Goal: Transaction & Acquisition: Book appointment/travel/reservation

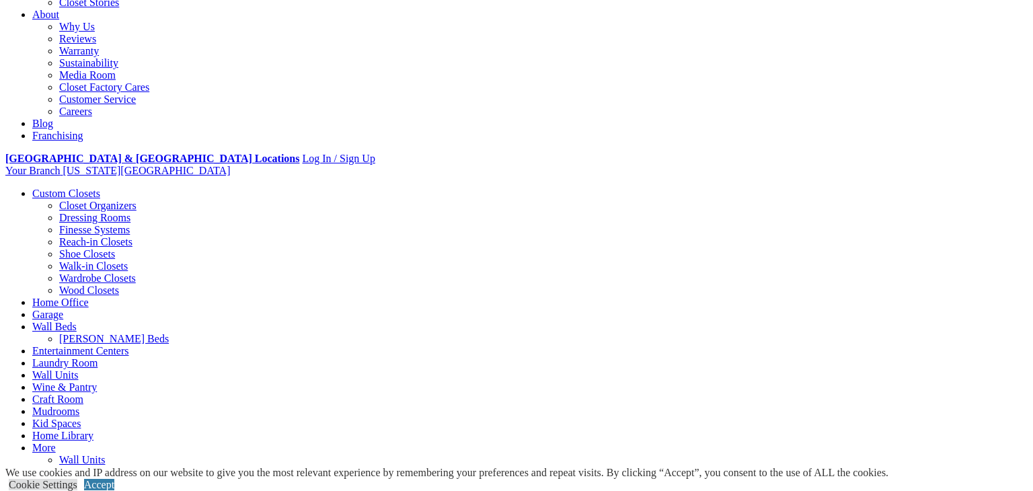
scroll to position [369, 0]
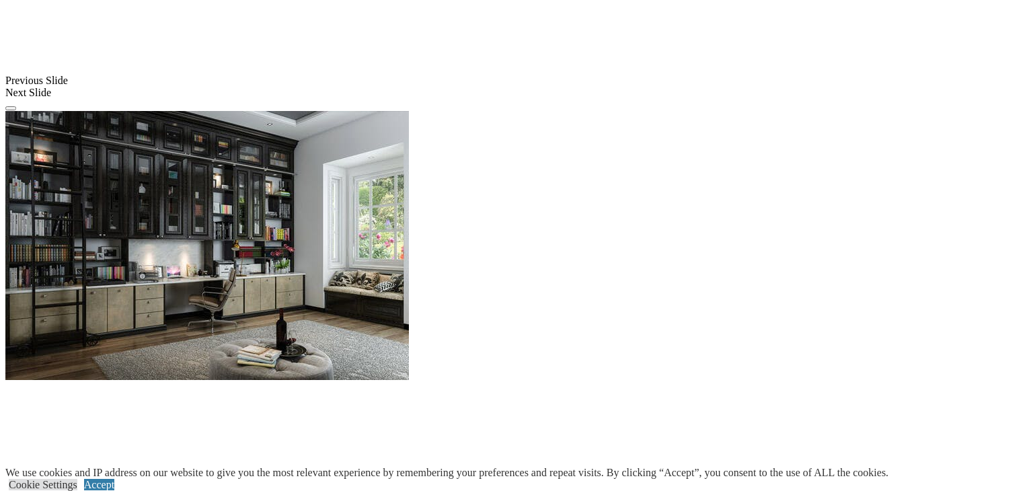
scroll to position [1208, 0]
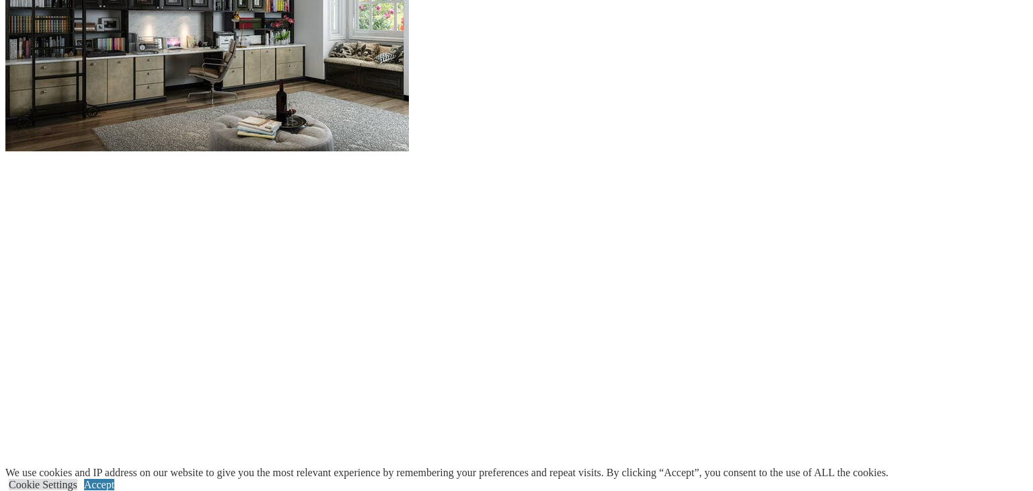
scroll to position [1438, 0]
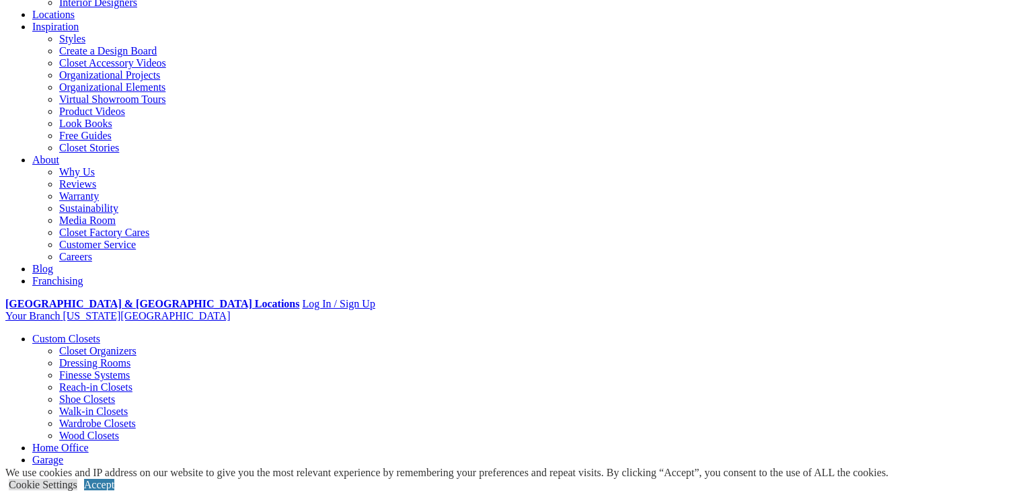
scroll to position [0, 0]
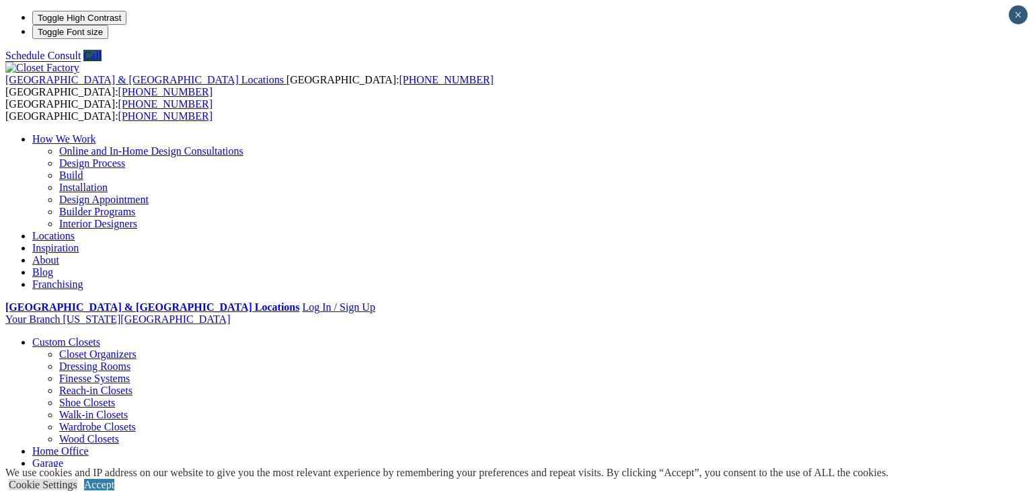
click at [77, 470] on link "Wall Beds" at bounding box center [54, 475] width 44 height 11
click at [169, 482] on link "[PERSON_NAME] Beds" at bounding box center [114, 487] width 110 height 11
